Goal: Complete application form: Complete application form

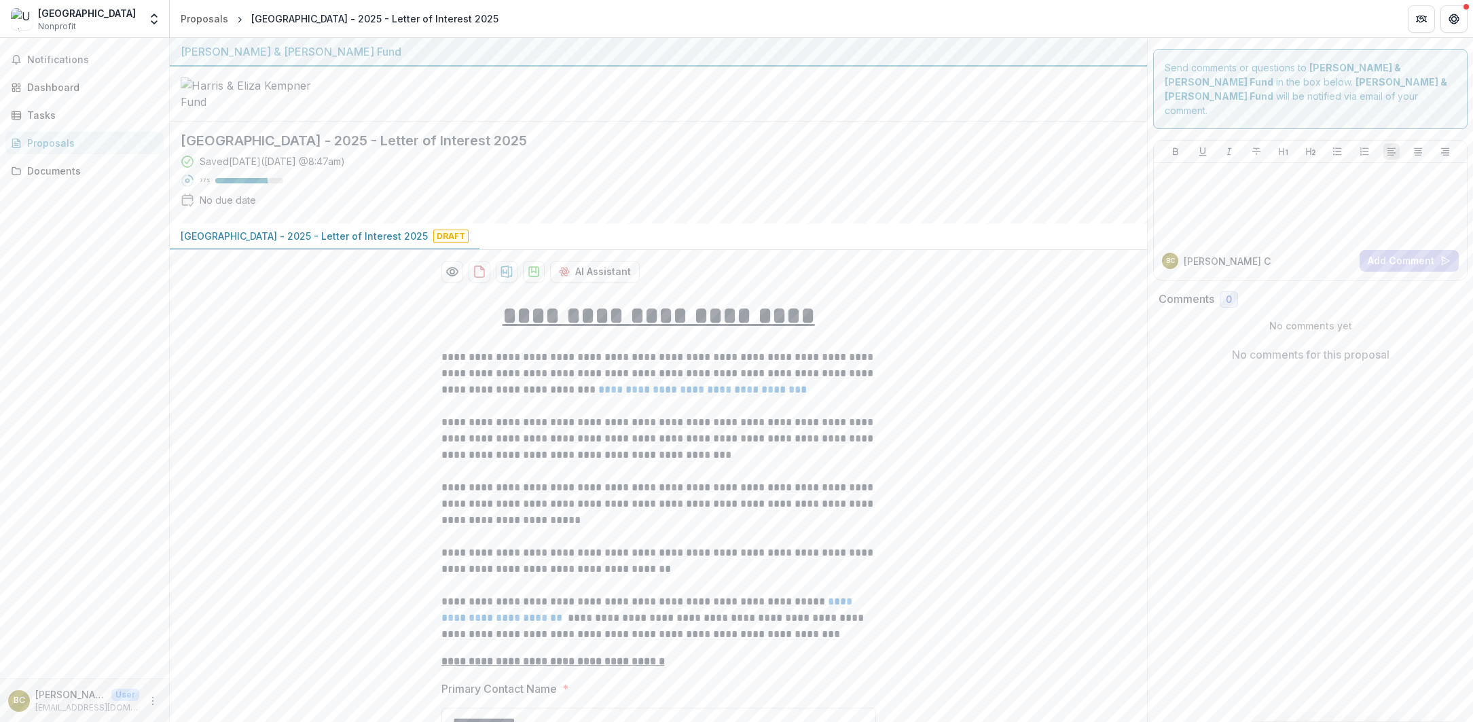
scroll to position [3048, 0]
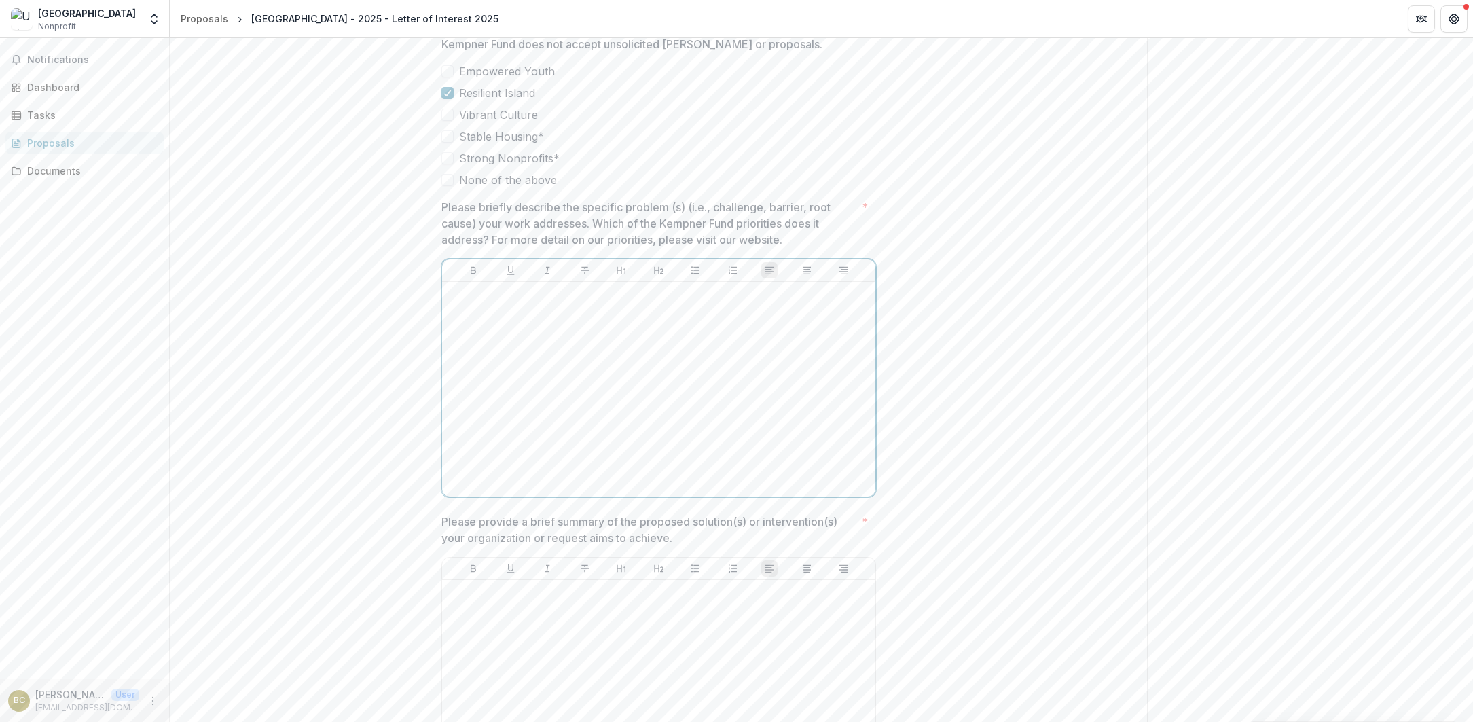
click at [659, 351] on div at bounding box center [659, 389] width 422 height 204
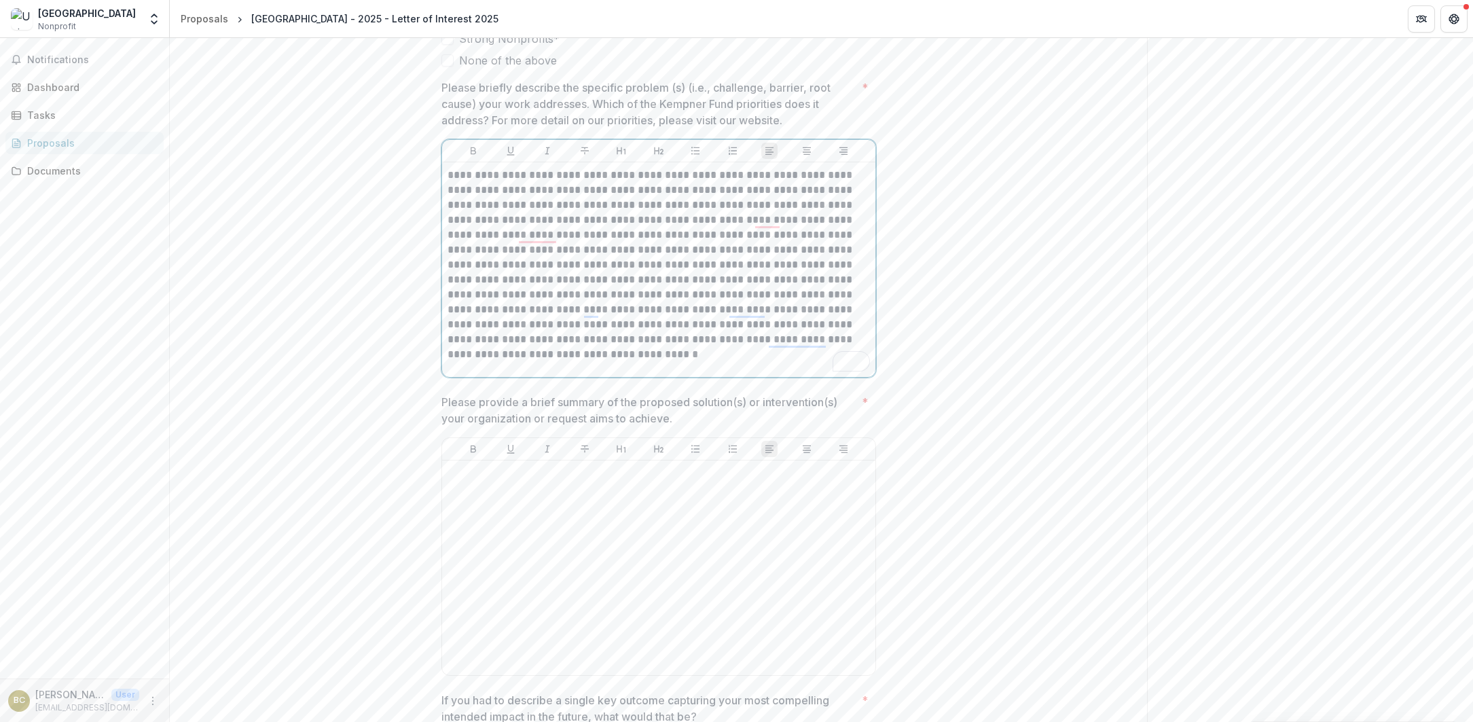
scroll to position [3168, 0]
click at [634, 509] on div at bounding box center [659, 567] width 422 height 204
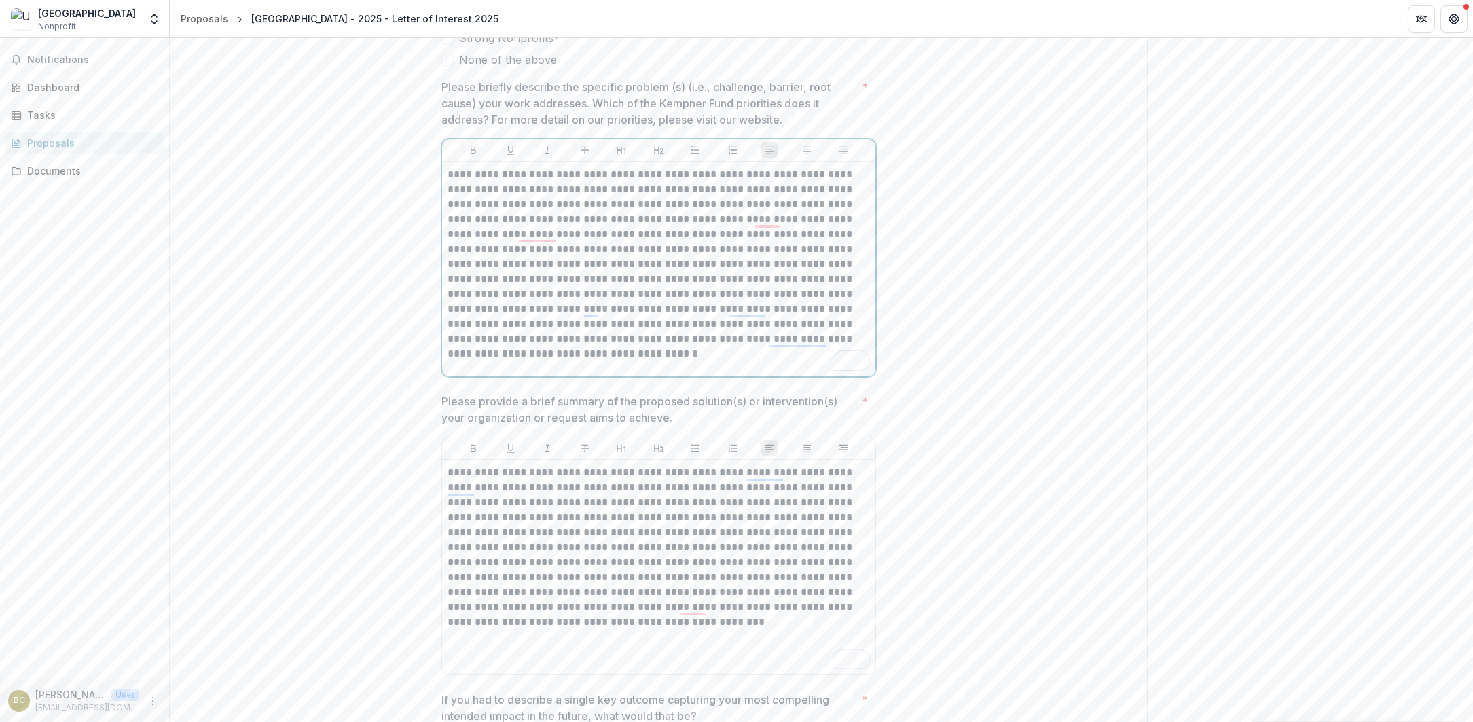
drag, startPoint x: 481, startPoint y: 192, endPoint x: 560, endPoint y: 210, distance: 80.7
click at [481, 192] on p "**********" at bounding box center [659, 256] width 422 height 179
click at [487, 191] on p "**********" at bounding box center [659, 256] width 422 height 179
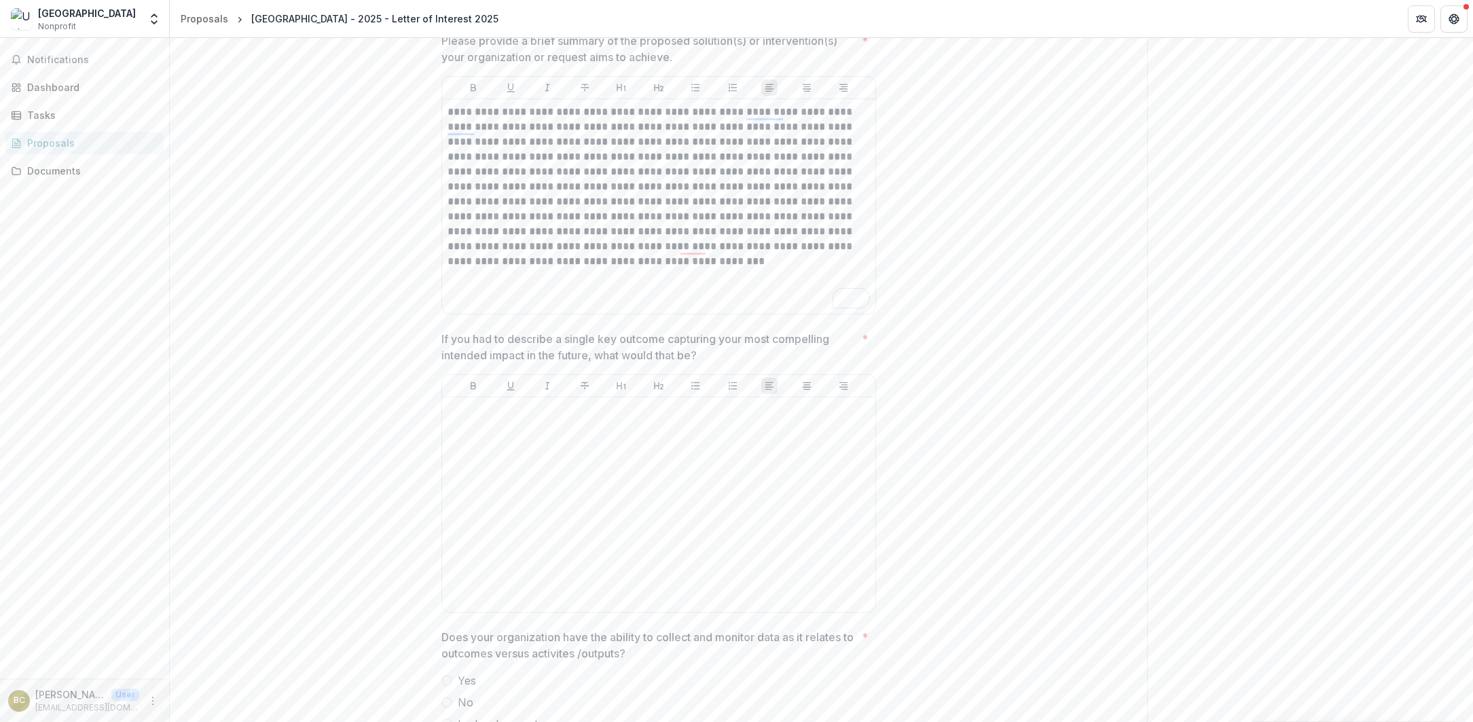
scroll to position [3615, 0]
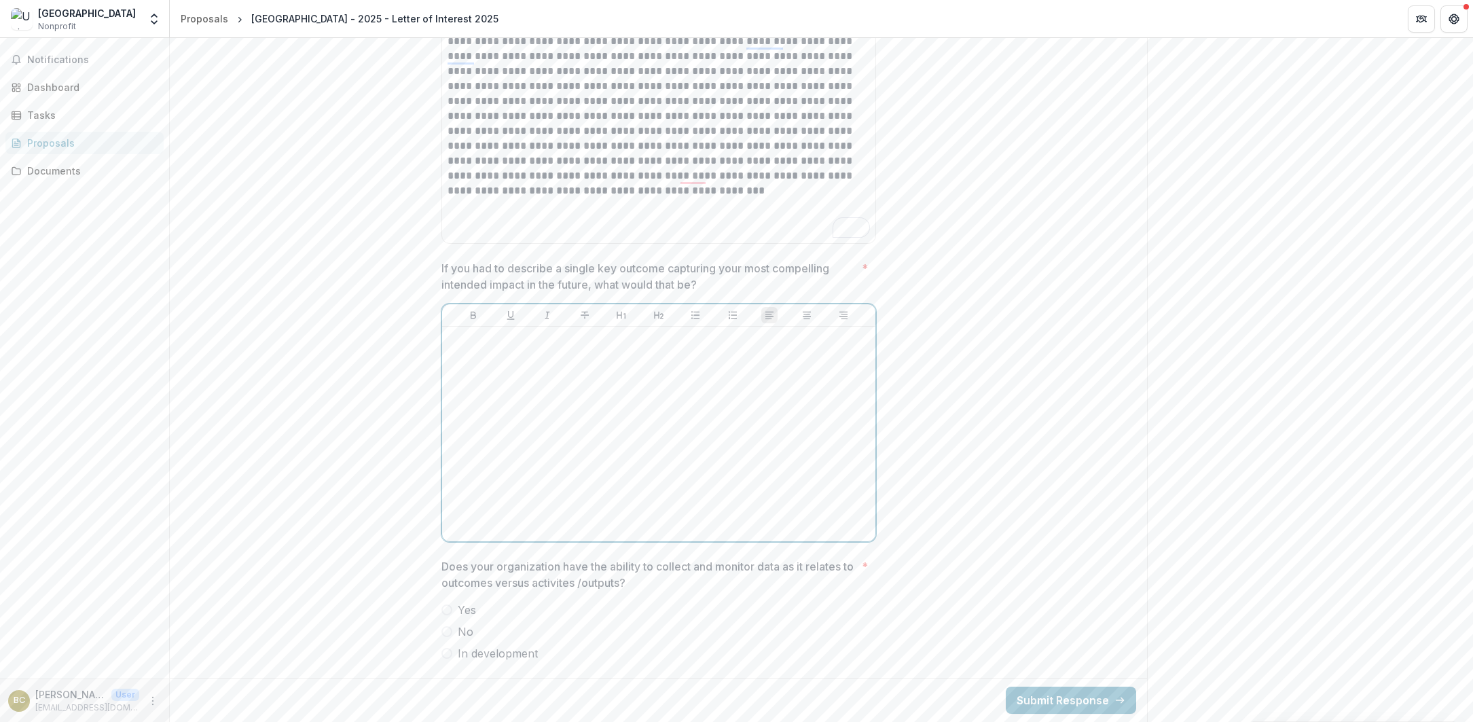
click at [730, 370] on div at bounding box center [659, 434] width 422 height 204
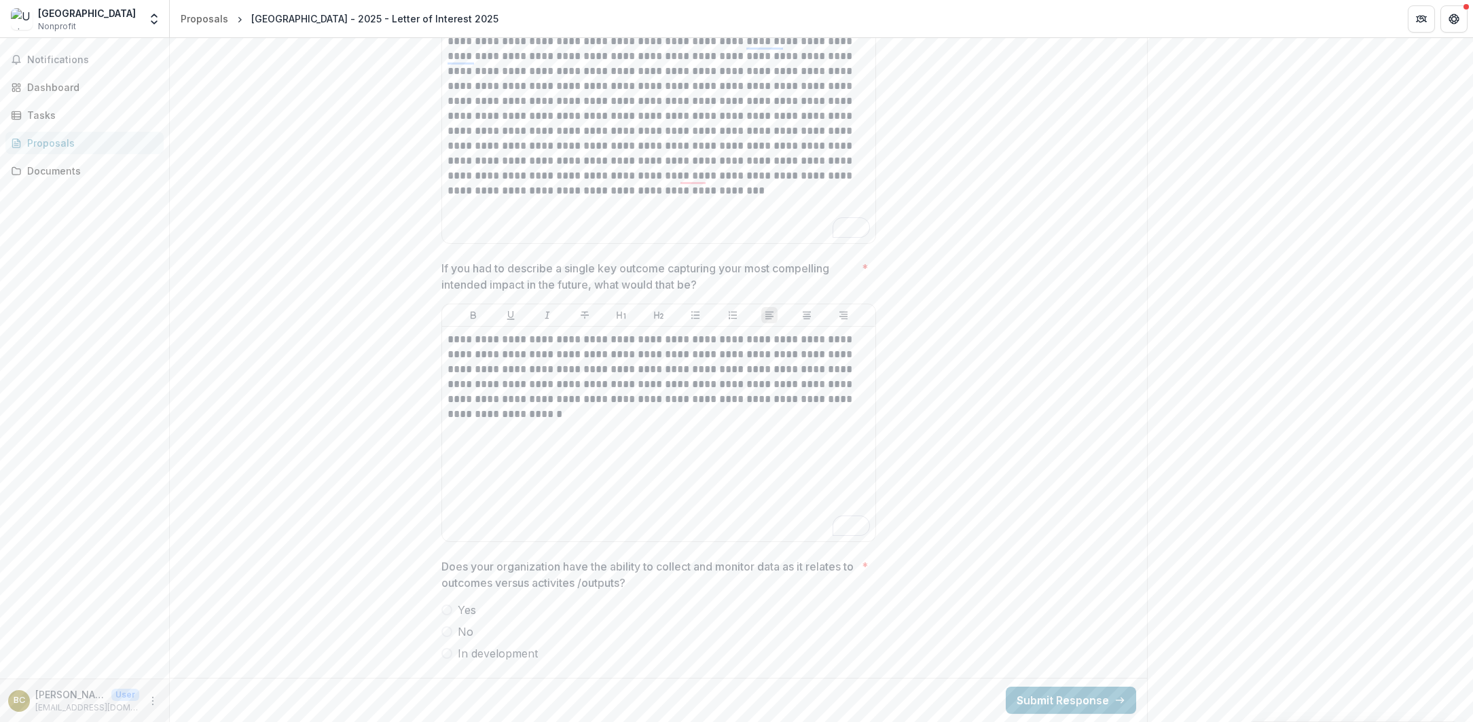
click at [445, 613] on span at bounding box center [446, 610] width 11 height 11
click at [1051, 704] on button "Submit Response" at bounding box center [1071, 700] width 130 height 27
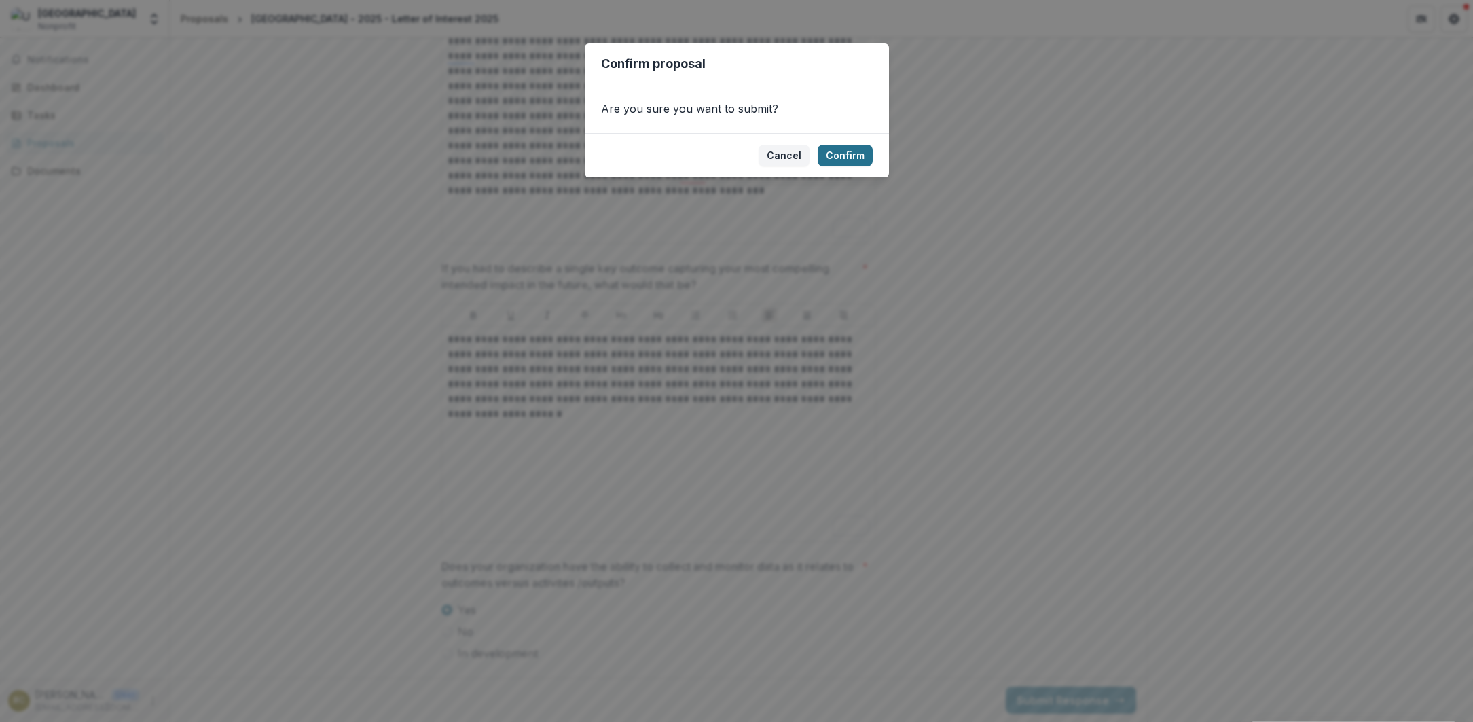
click at [839, 151] on button "Confirm" at bounding box center [845, 156] width 55 height 22
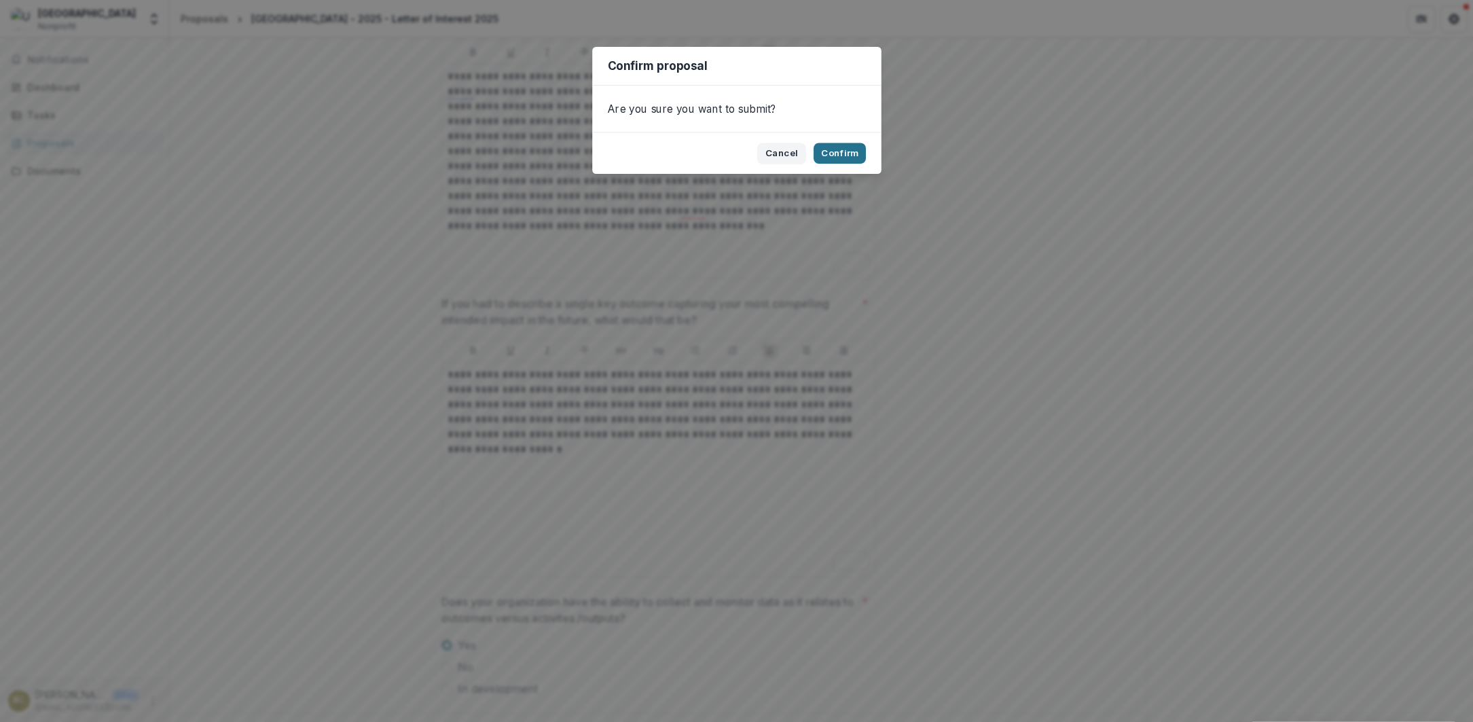
scroll to position [3666, 0]
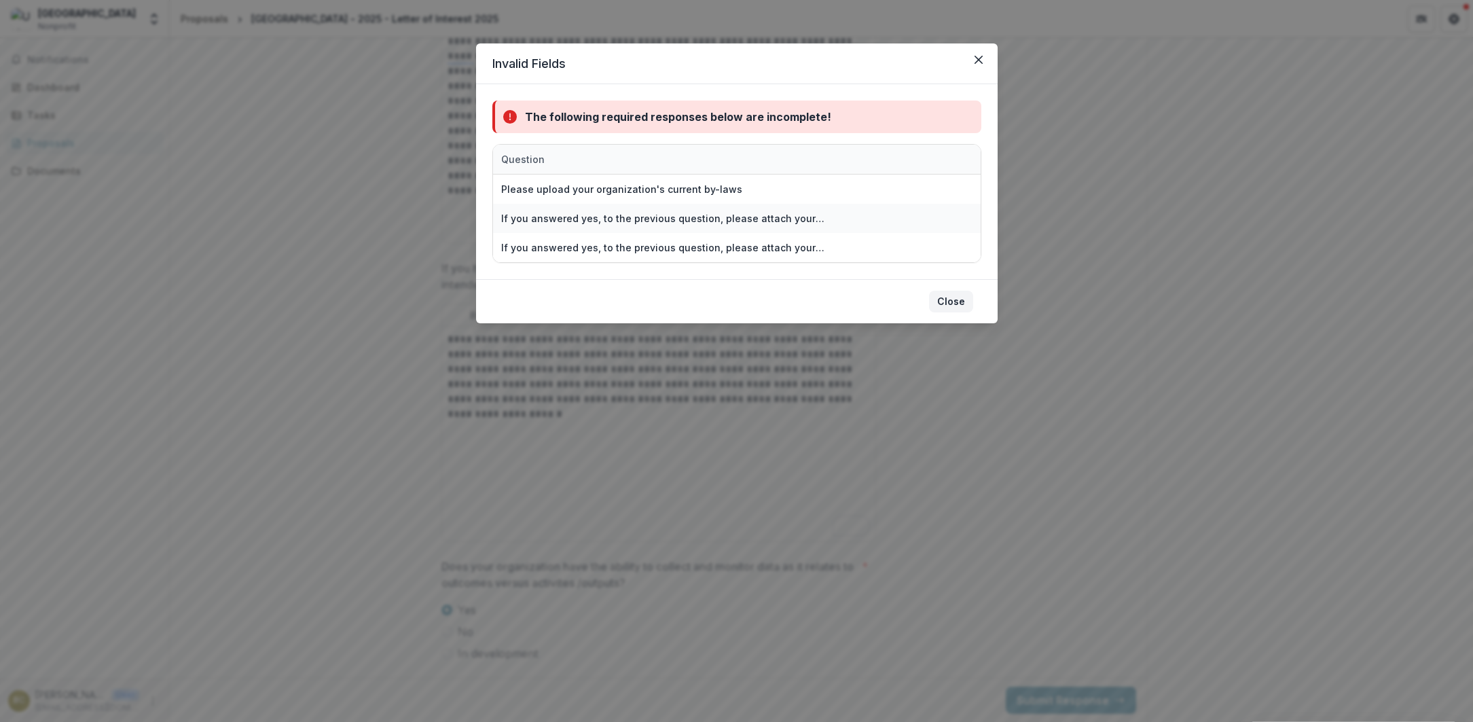
click at [964, 304] on button "Close" at bounding box center [951, 302] width 44 height 22
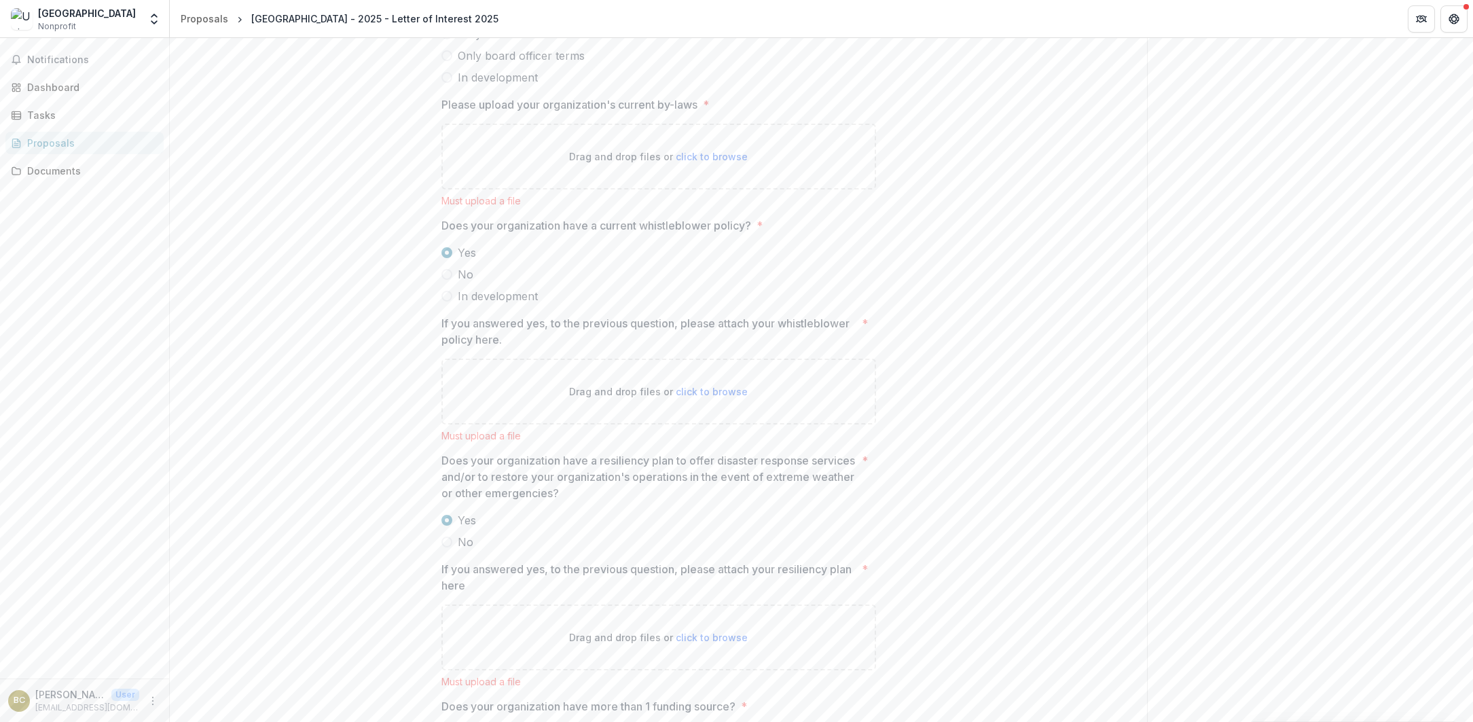
scroll to position [2367, 0]
